Goal: Task Accomplishment & Management: Use online tool/utility

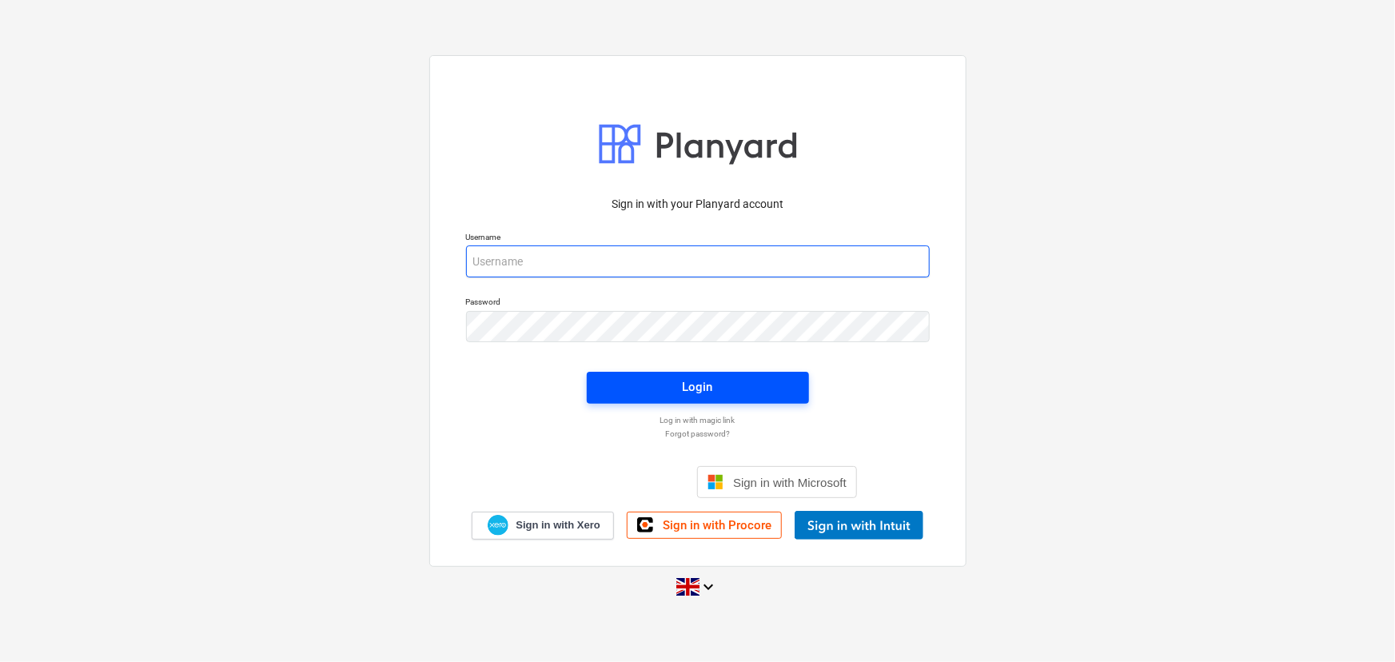
type input "[EMAIL_ADDRESS][DOMAIN_NAME]"
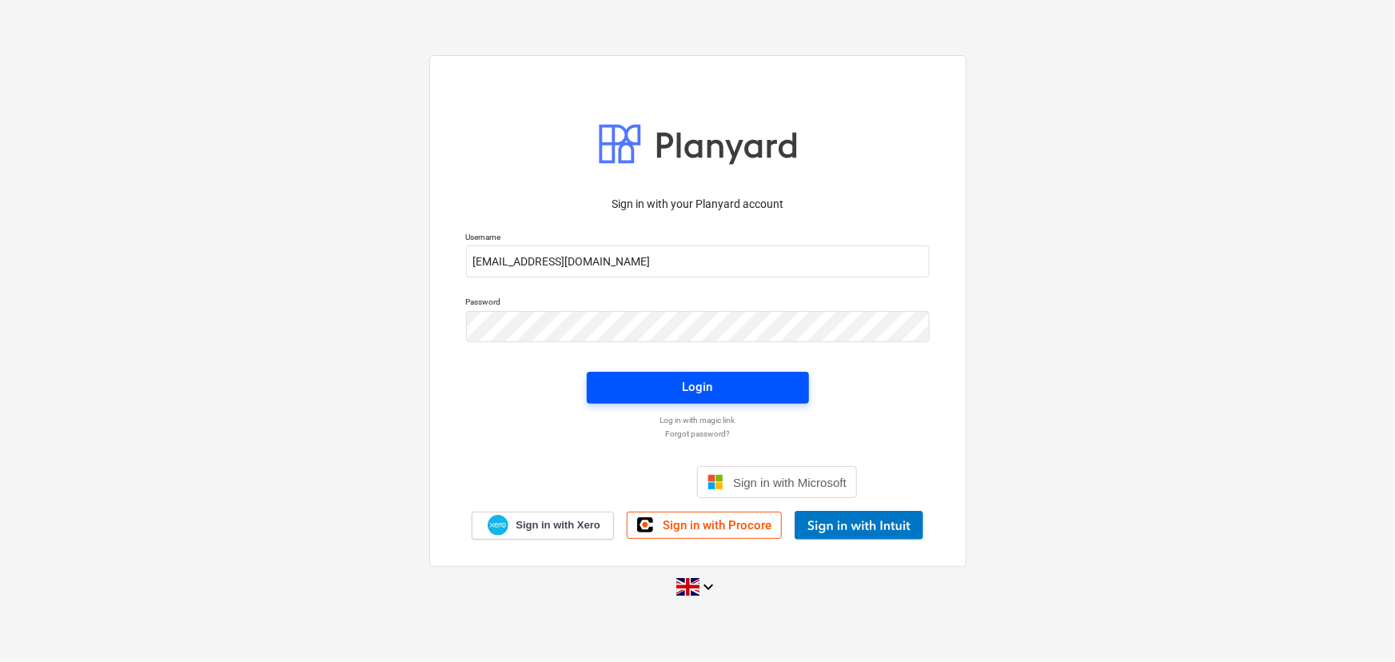
click at [772, 391] on span "Login" at bounding box center [698, 387] width 184 height 21
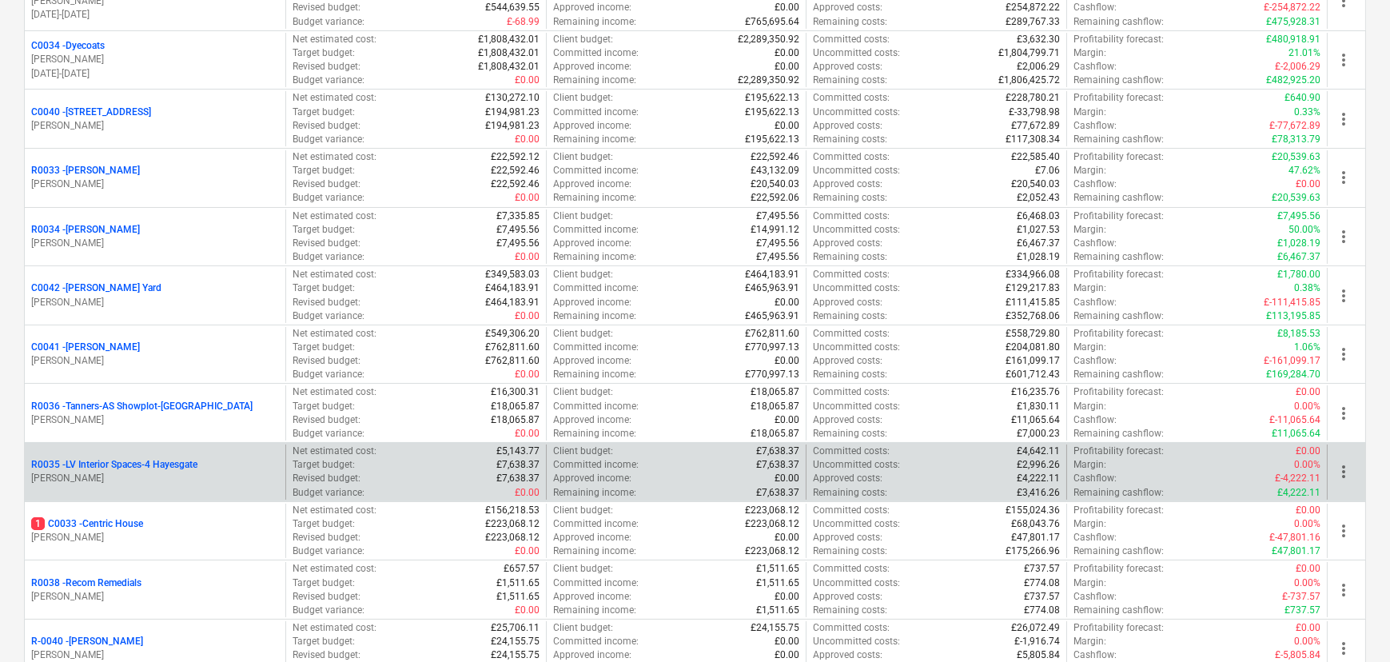
scroll to position [290, 0]
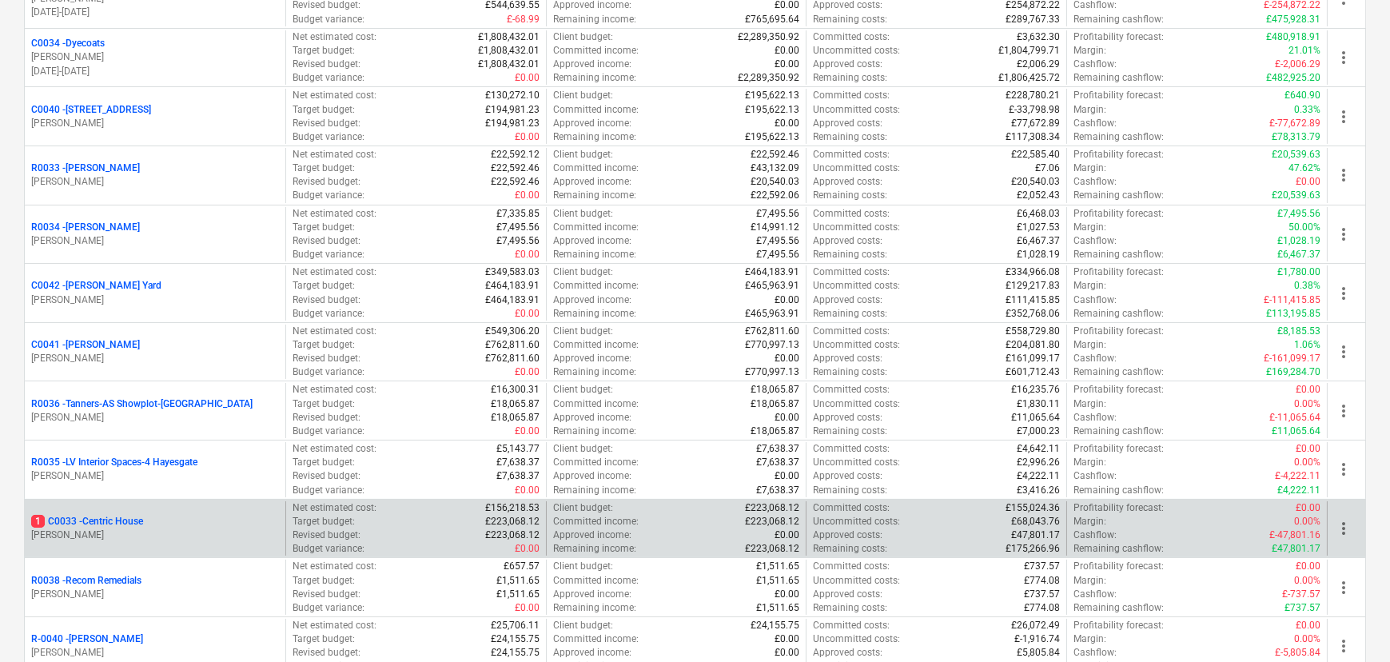
click at [112, 515] on p "1 C0033 - Centric House" at bounding box center [87, 522] width 112 height 14
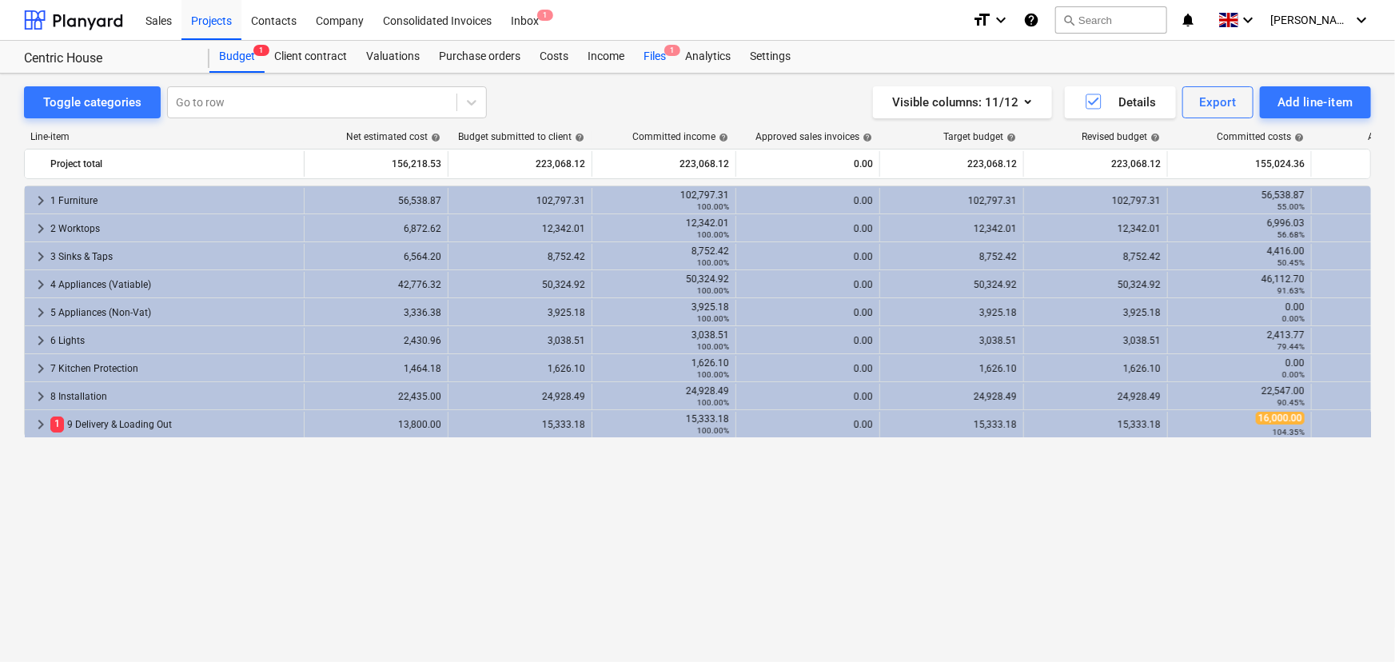
click at [648, 56] on div "Files 1" at bounding box center [655, 57] width 42 height 32
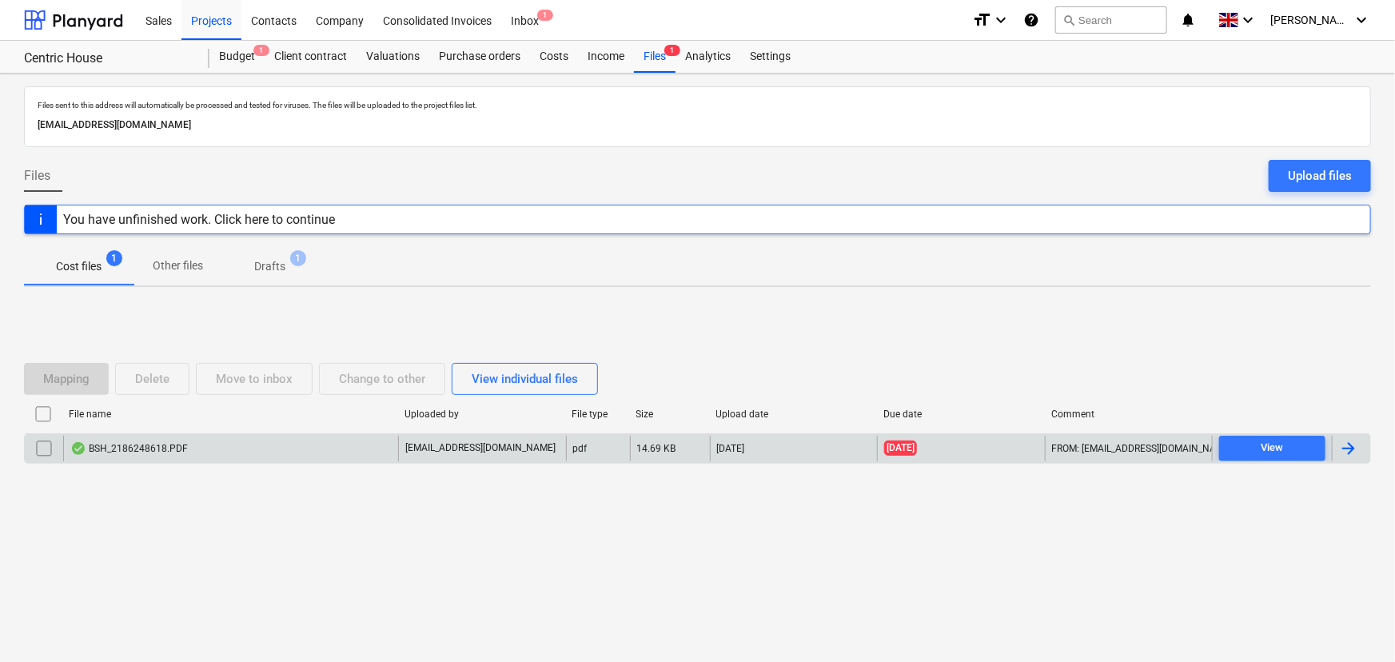
click at [213, 457] on div "BSH_2186248618.PDF" at bounding box center [230, 449] width 335 height 26
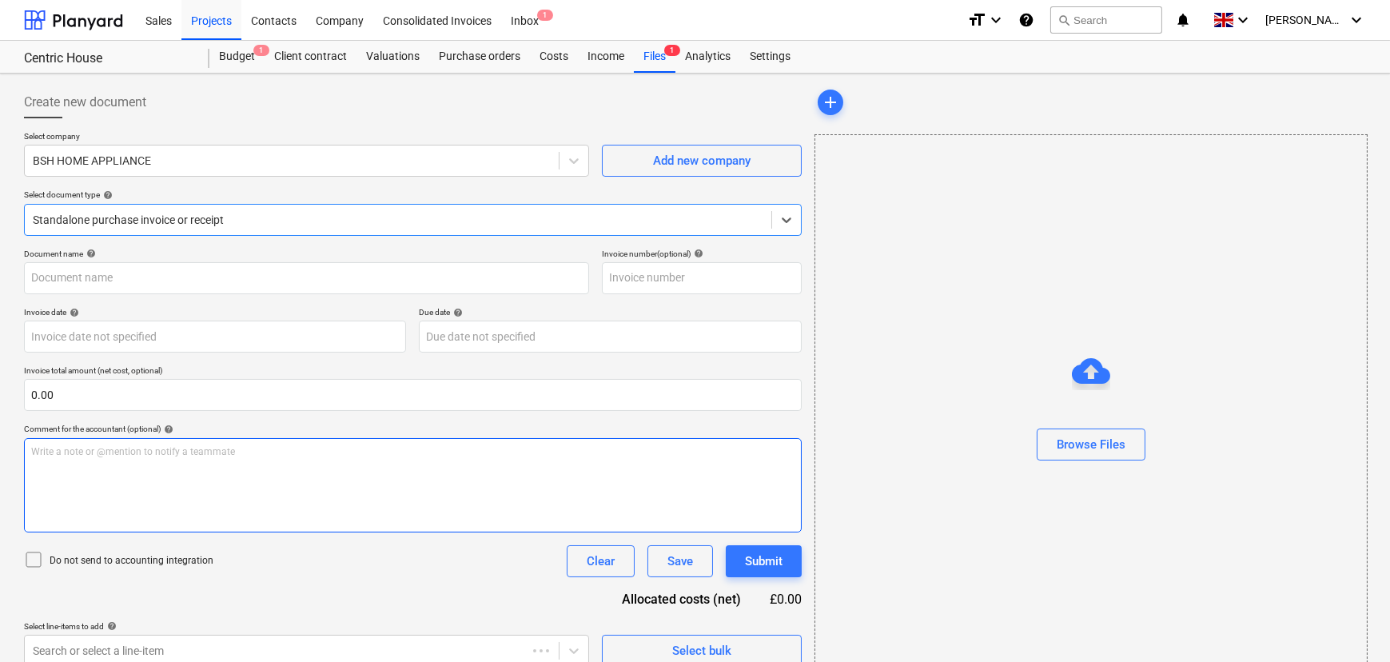
type input "2186248618"
type input "[DATE]"
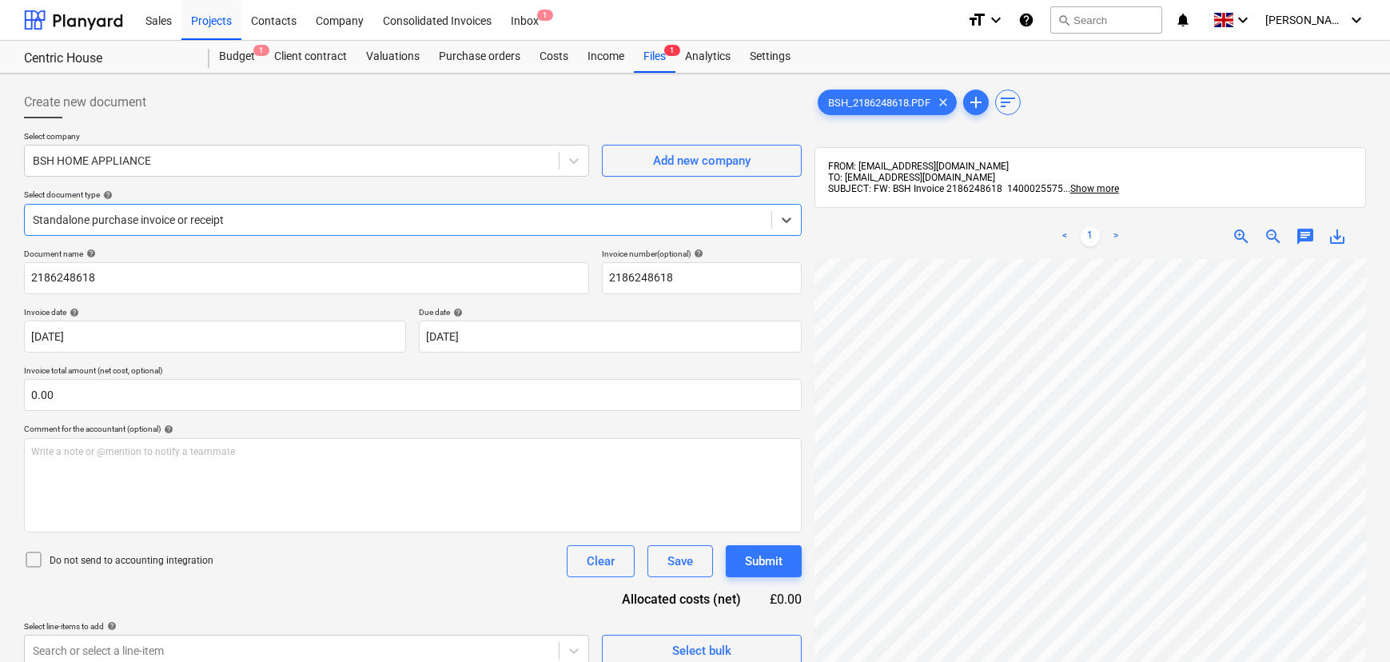
click at [341, 213] on div at bounding box center [398, 220] width 731 height 16
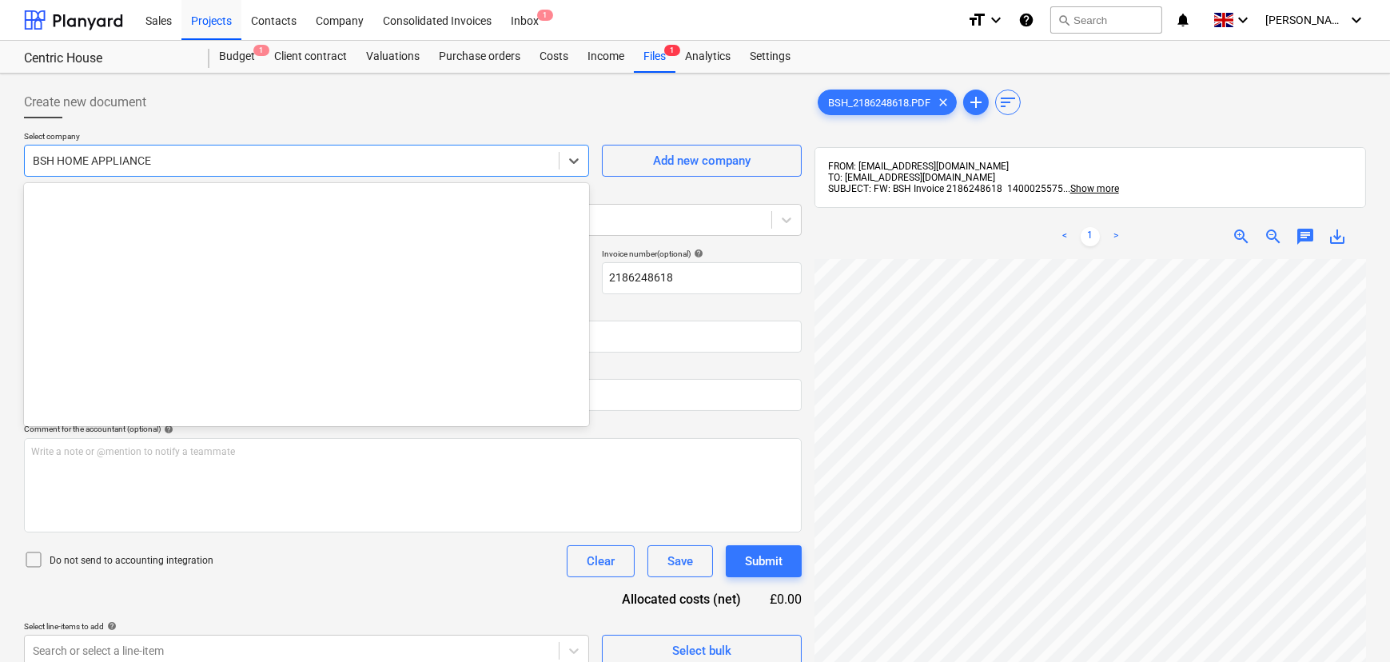
click at [202, 164] on div at bounding box center [292, 161] width 518 height 16
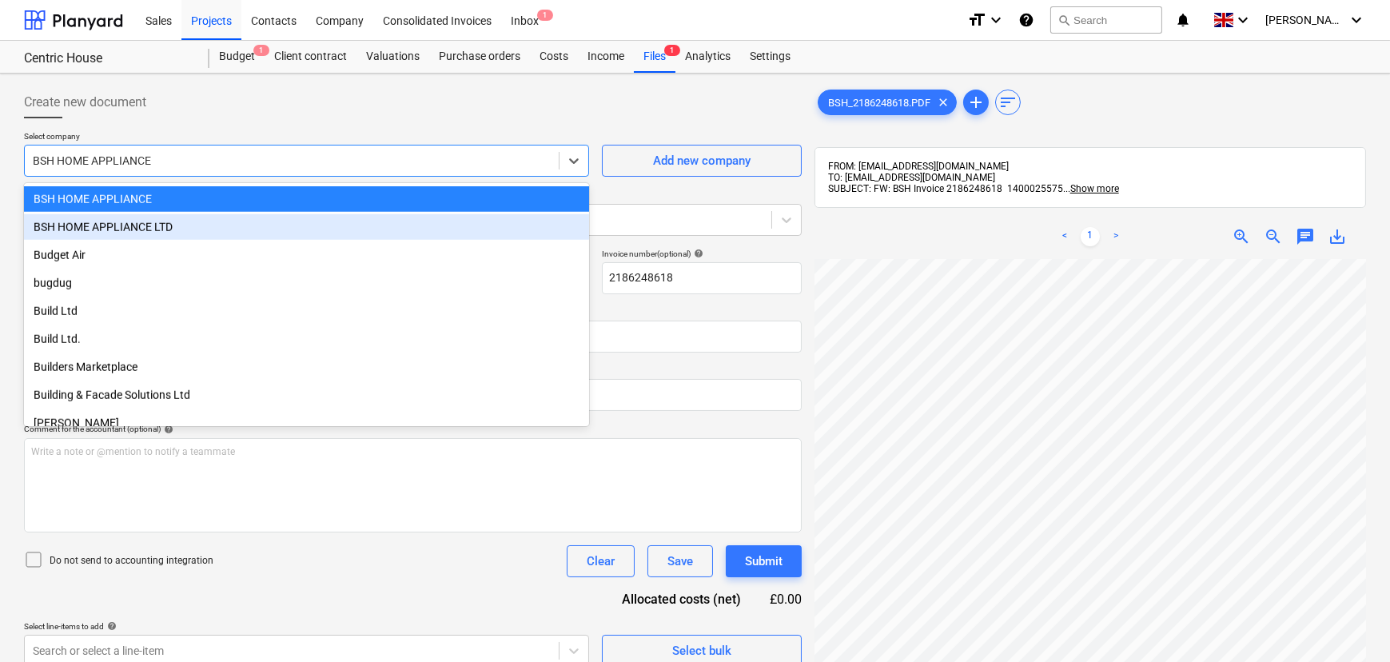
click at [172, 217] on div "BSH HOME APPLIANCE LTD" at bounding box center [306, 227] width 565 height 26
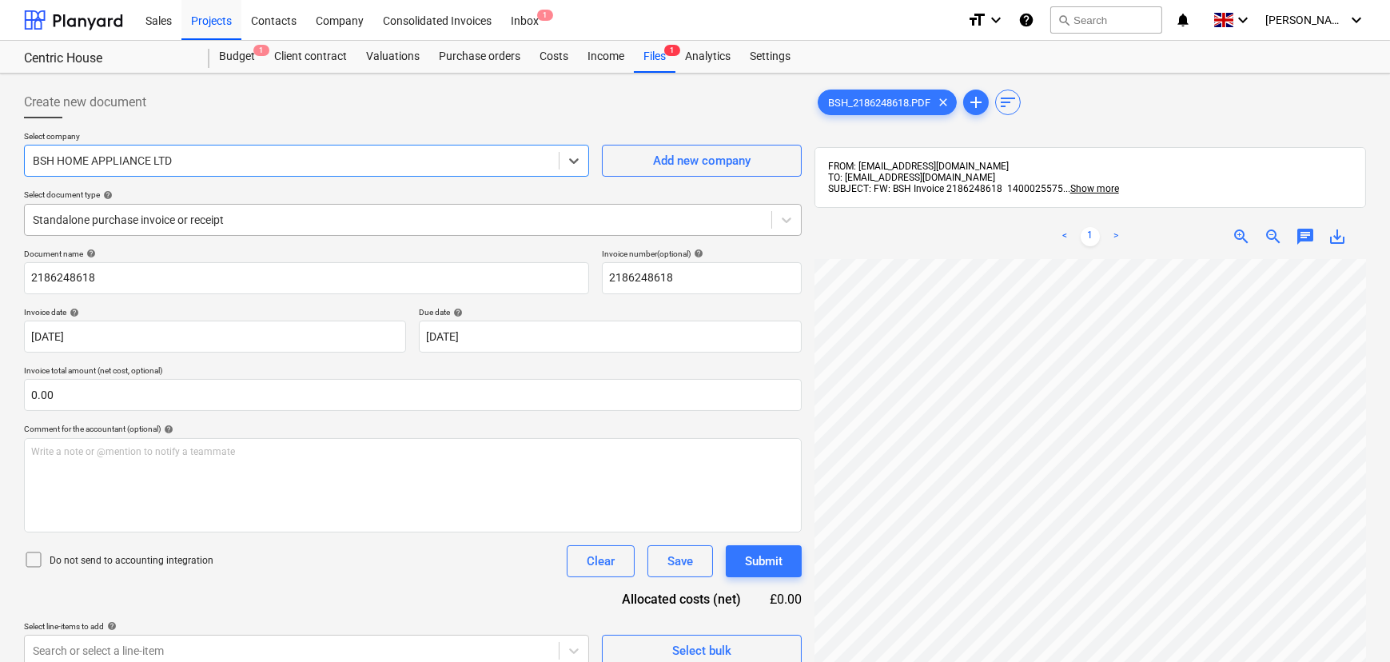
click at [172, 209] on div "Standalone purchase invoice or receipt" at bounding box center [398, 220] width 747 height 22
click at [164, 195] on div "Select document type help" at bounding box center [413, 194] width 778 height 10
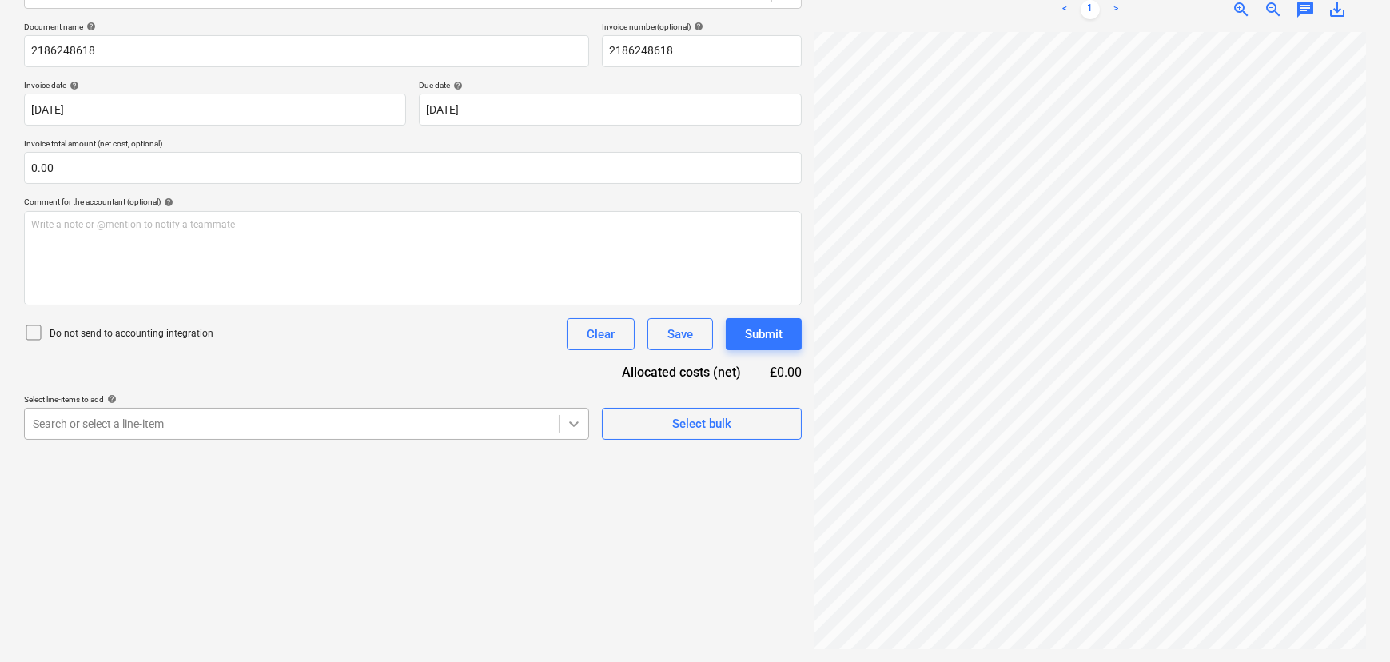
scroll to position [253, 0]
click at [578, 416] on div "Create new document Select company BSH HOME APPLIANCE LTD Add new company Selec…" at bounding box center [413, 254] width 791 height 803
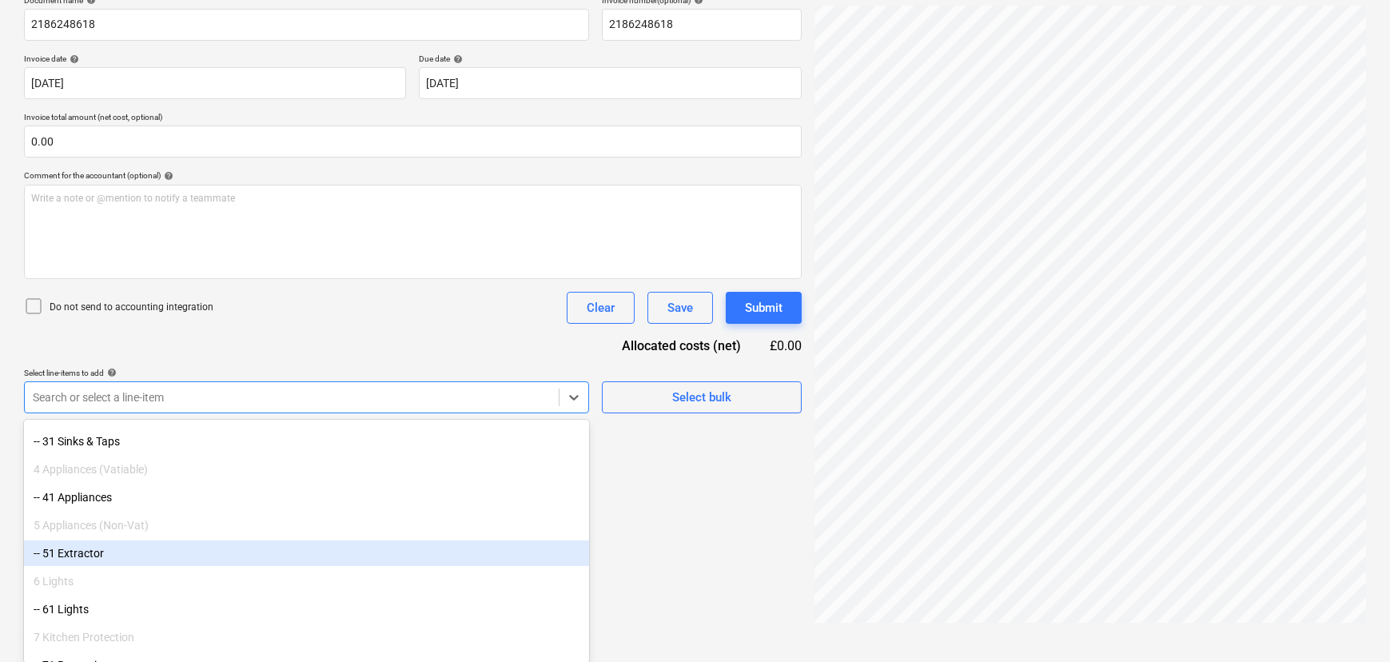
scroll to position [217, 0]
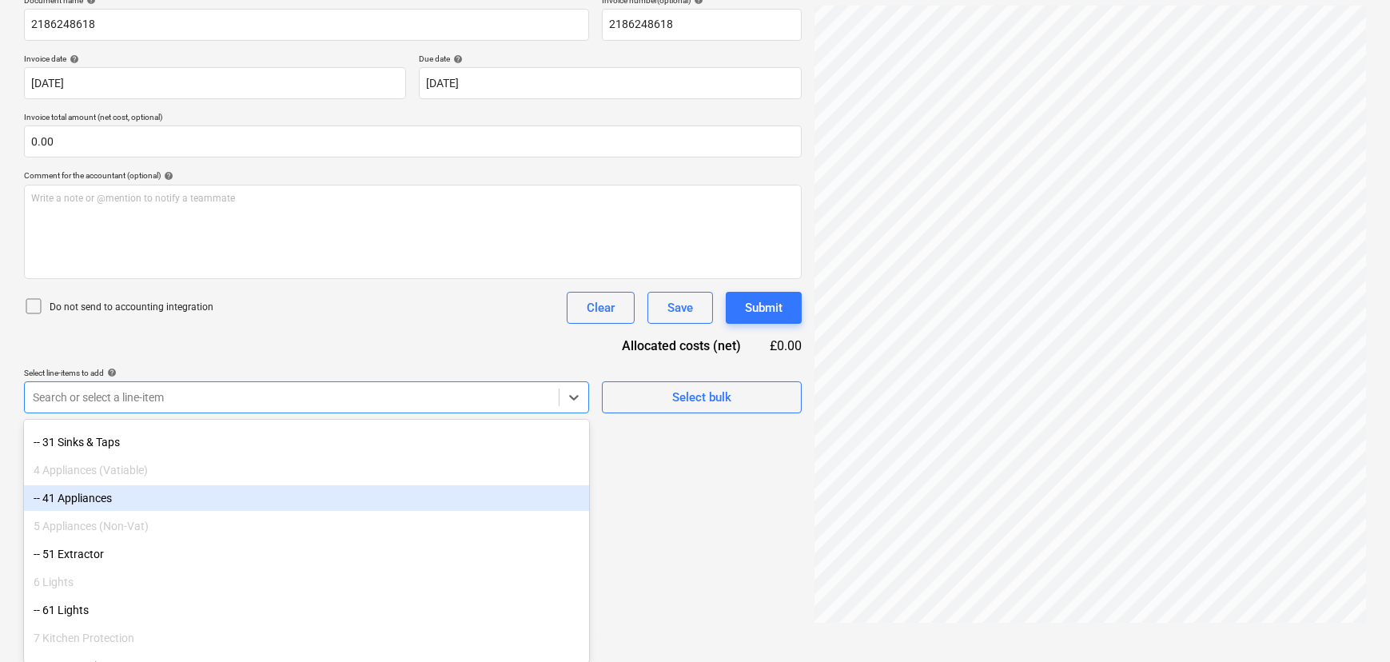
click at [117, 501] on div "-- 41 Appliances" at bounding box center [306, 498] width 565 height 26
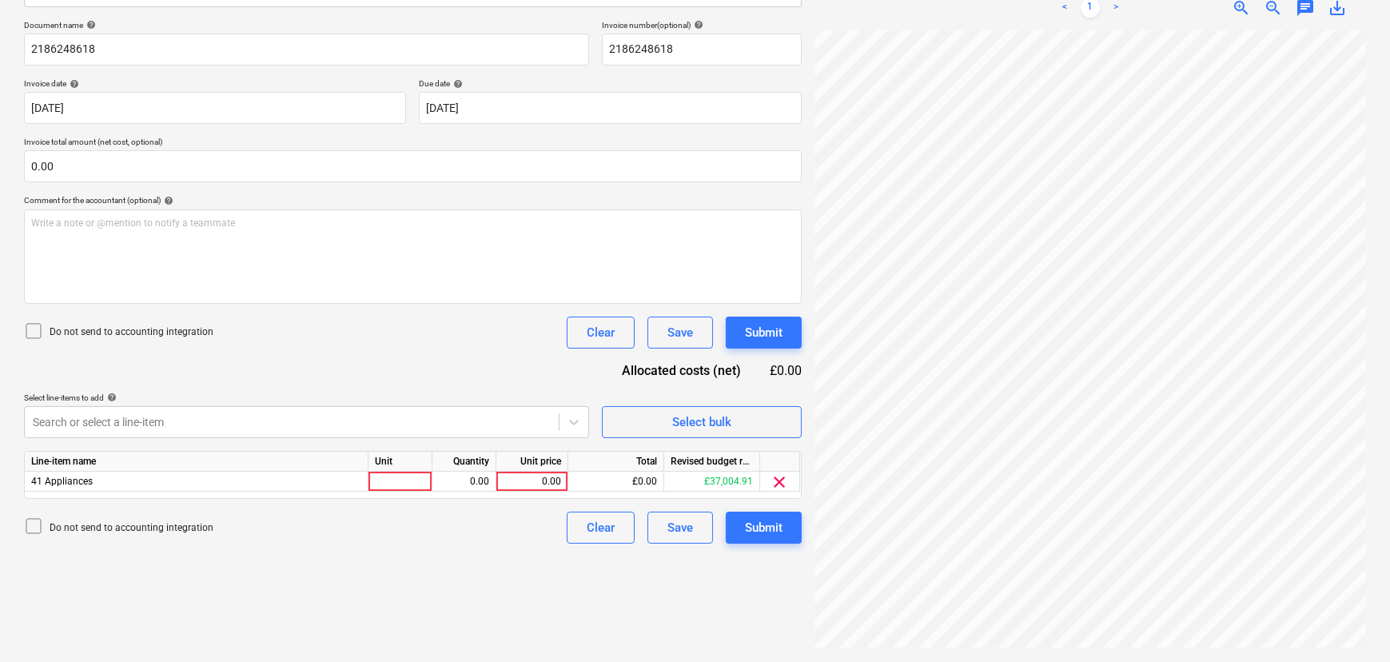
click at [292, 324] on div "Do not send to accounting integration Clear Save Submit" at bounding box center [413, 333] width 778 height 32
click at [541, 486] on div "0.00" at bounding box center [532, 482] width 58 height 20
type input "4013.19"
click at [539, 544] on div "Do not send to accounting integration Clear Save Submit" at bounding box center [413, 528] width 778 height 32
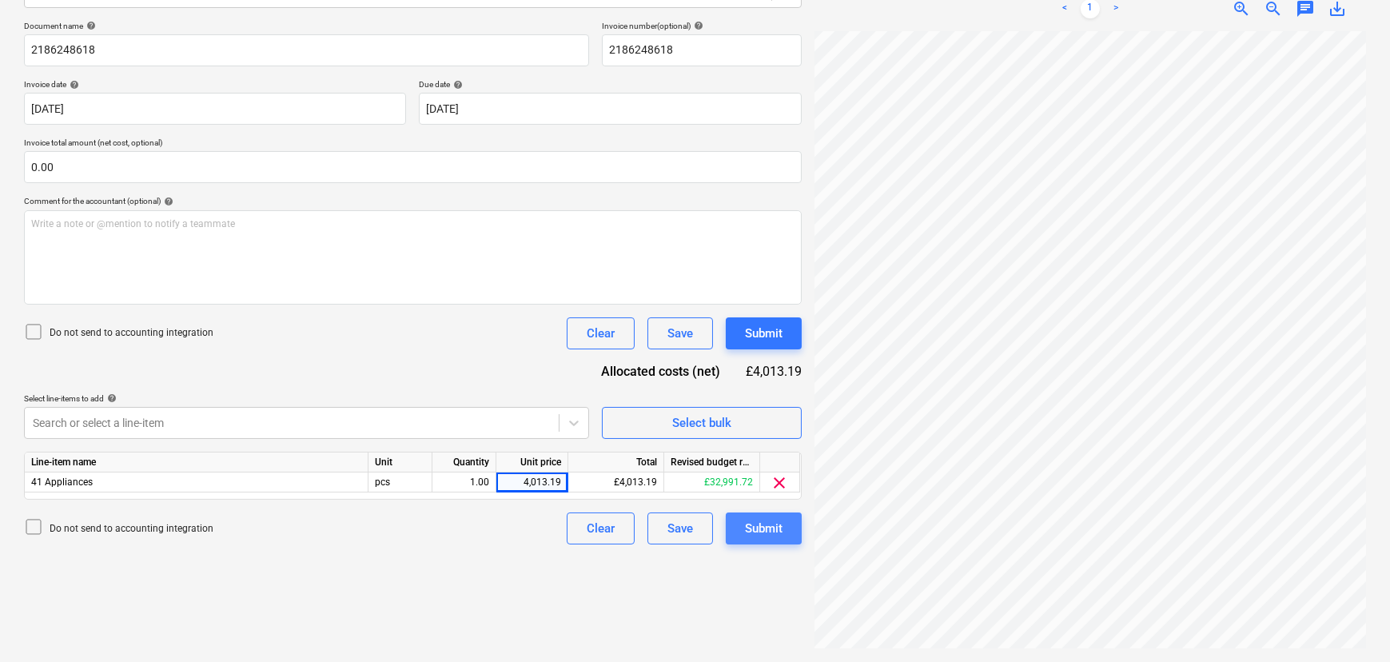
click at [752, 527] on div "Submit" at bounding box center [764, 528] width 38 height 21
